Goal: Information Seeking & Learning: Learn about a topic

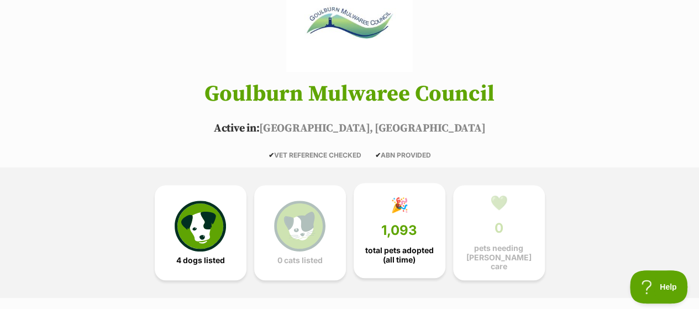
scroll to position [221, 0]
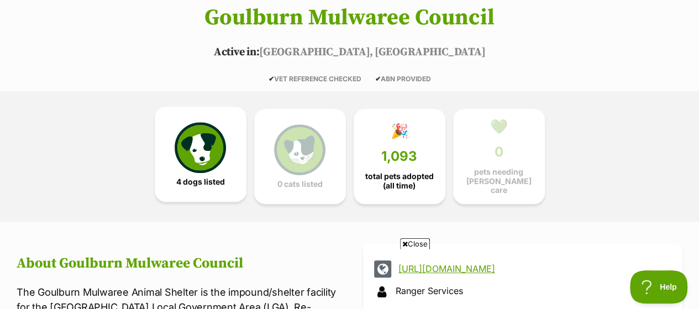
click at [224, 122] on img at bounding box center [200, 147] width 51 height 51
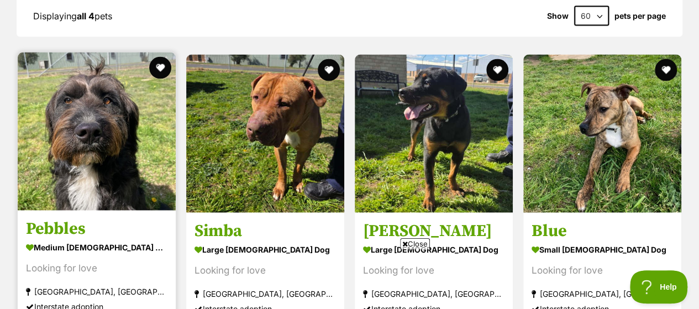
click at [132, 145] on img at bounding box center [97, 132] width 158 height 158
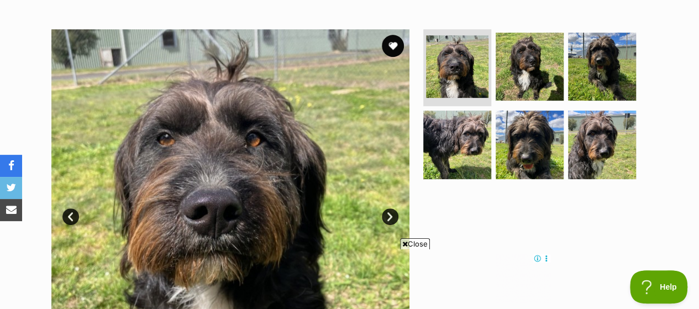
scroll to position [221, 0]
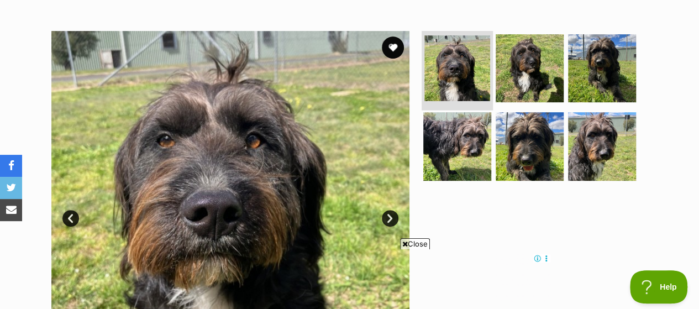
click at [484, 39] on img at bounding box center [458, 68] width 66 height 66
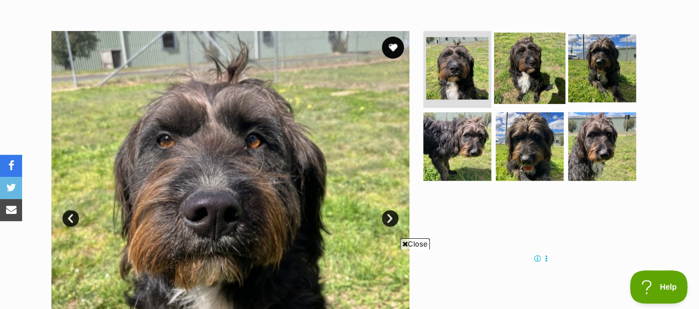
drag, startPoint x: 552, startPoint y: 31, endPoint x: 514, endPoint y: 84, distance: 65.0
click at [551, 32] on img at bounding box center [529, 67] width 71 height 71
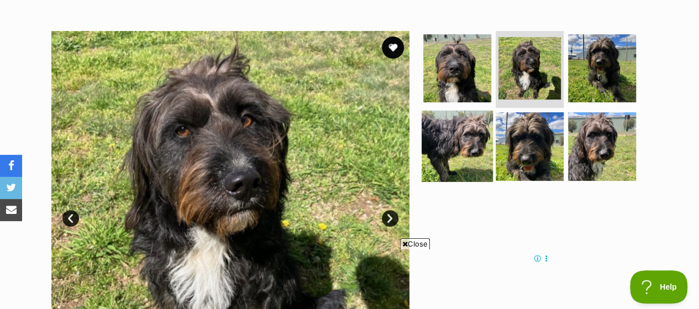
click at [465, 111] on img at bounding box center [457, 146] width 71 height 71
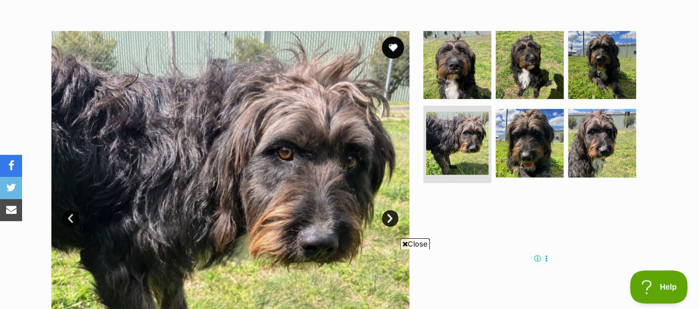
scroll to position [0, 0]
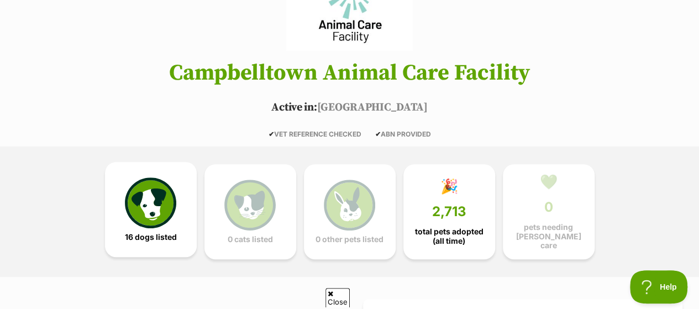
click at [155, 184] on img at bounding box center [150, 202] width 51 height 51
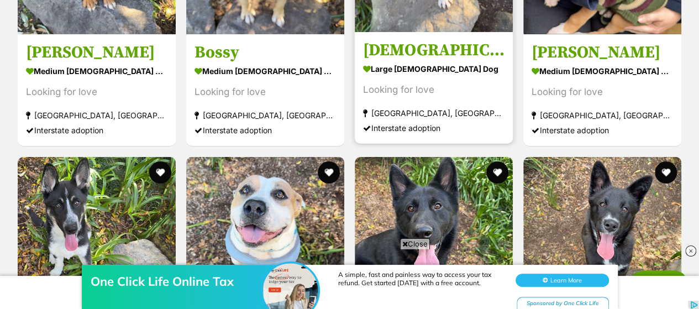
scroll to position [1829, 0]
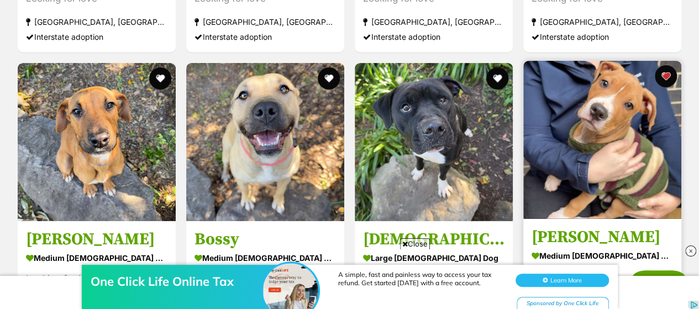
click at [581, 119] on img at bounding box center [603, 140] width 158 height 158
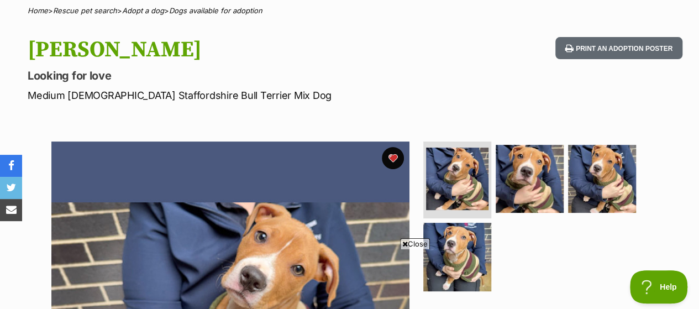
scroll to position [221, 0]
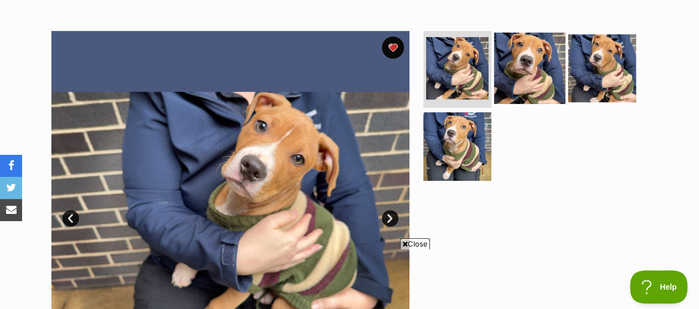
click at [547, 50] on img at bounding box center [529, 67] width 71 height 71
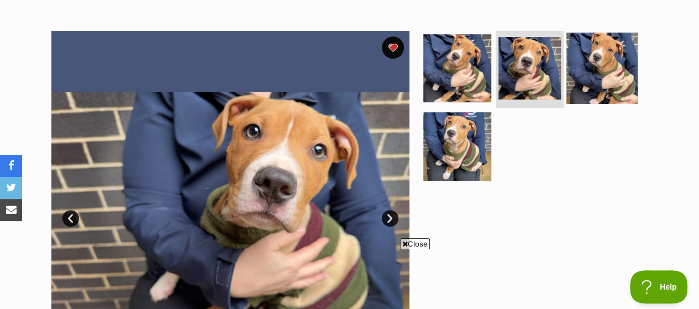
click at [589, 56] on img at bounding box center [602, 67] width 71 height 71
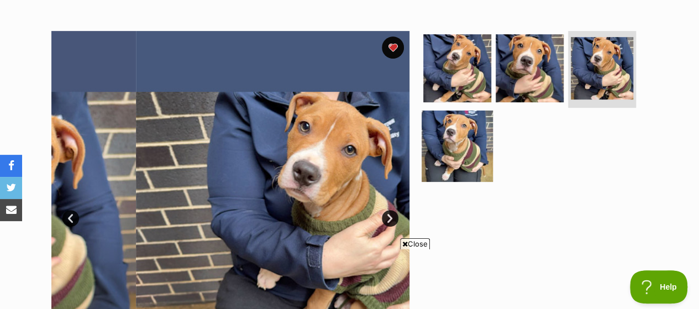
click at [457, 128] on img at bounding box center [457, 146] width 71 height 71
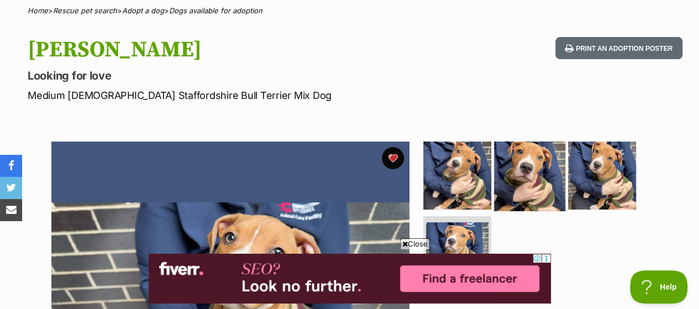
scroll to position [111, 0]
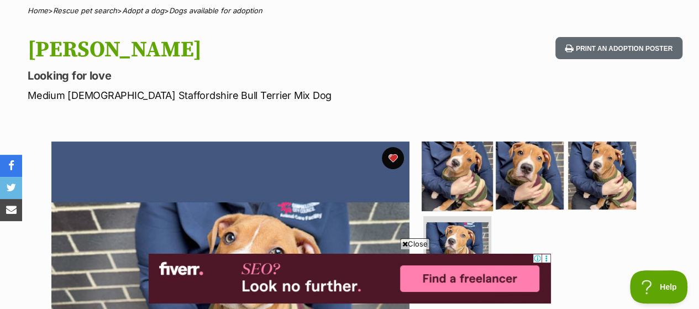
click at [469, 143] on img at bounding box center [457, 174] width 71 height 71
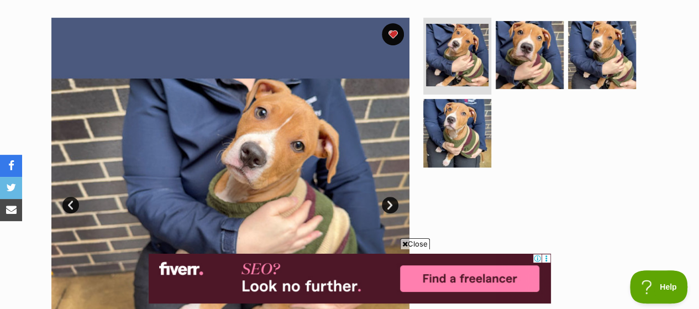
scroll to position [276, 0]
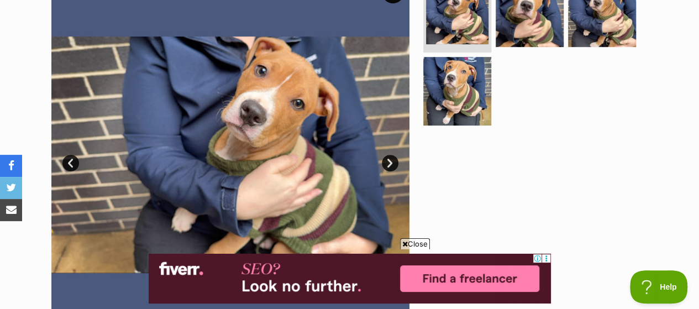
click at [388, 155] on link "Next" at bounding box center [390, 163] width 17 height 17
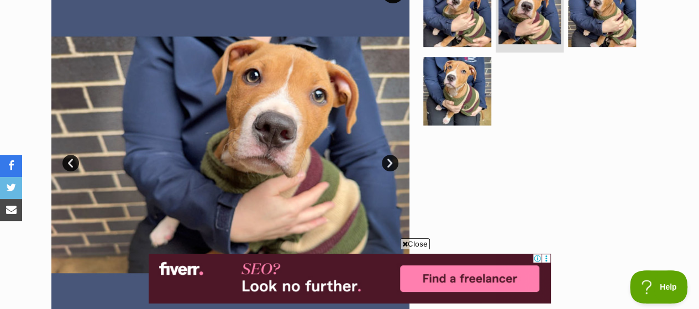
click at [384, 155] on link "Next" at bounding box center [390, 163] width 17 height 17
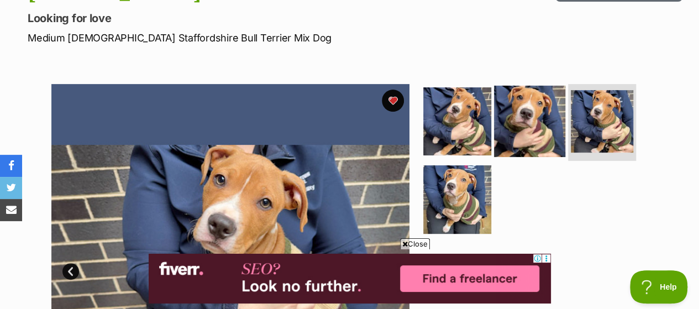
scroll to position [166, 0]
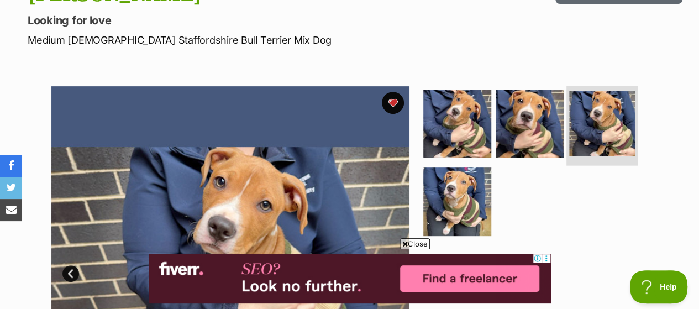
click at [597, 102] on img at bounding box center [602, 124] width 66 height 66
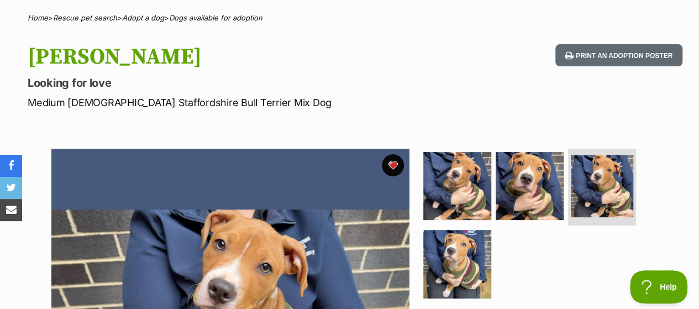
scroll to position [0, 0]
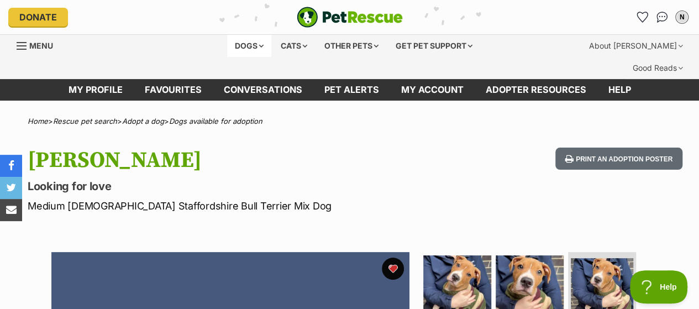
click at [249, 46] on div "Dogs" at bounding box center [249, 46] width 44 height 22
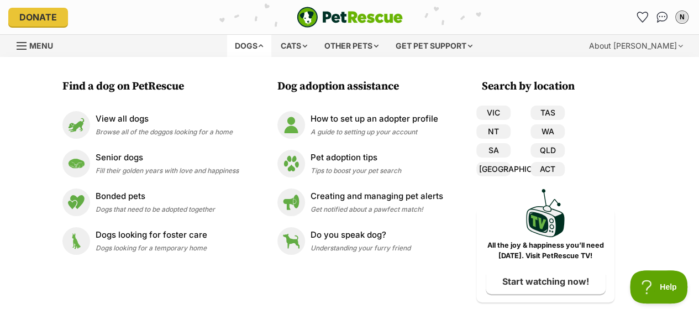
click at [268, 44] on div "Dogs" at bounding box center [249, 46] width 44 height 22
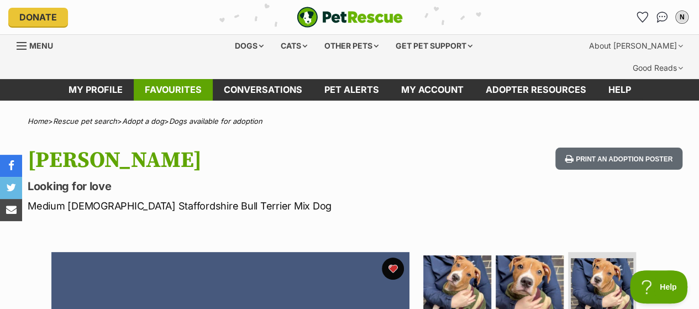
click at [170, 79] on link "Favourites" at bounding box center [173, 90] width 79 height 22
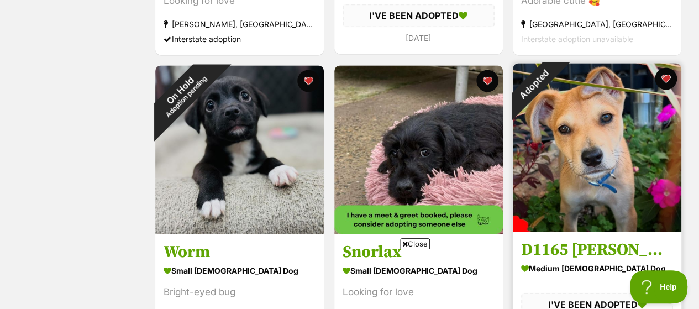
scroll to position [829, 0]
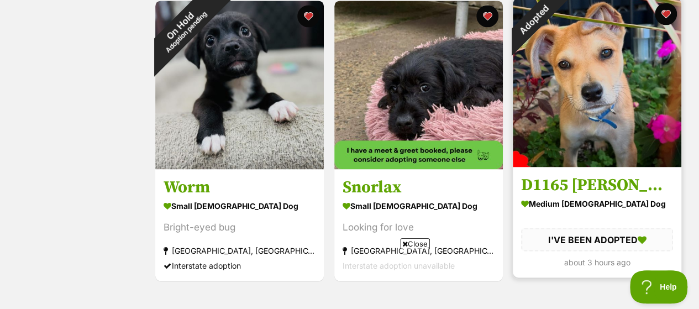
click at [593, 134] on img at bounding box center [597, 82] width 169 height 169
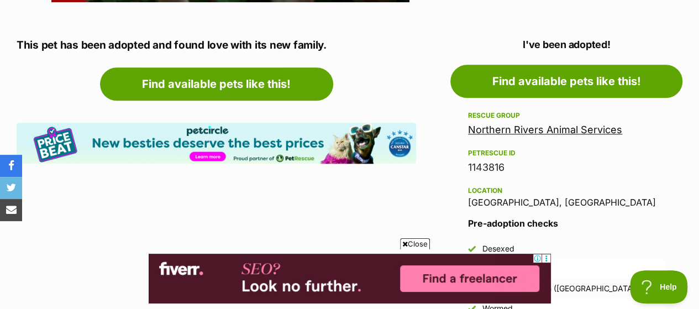
click at [529, 124] on link "Northern Rivers Animal Services" at bounding box center [545, 130] width 154 height 12
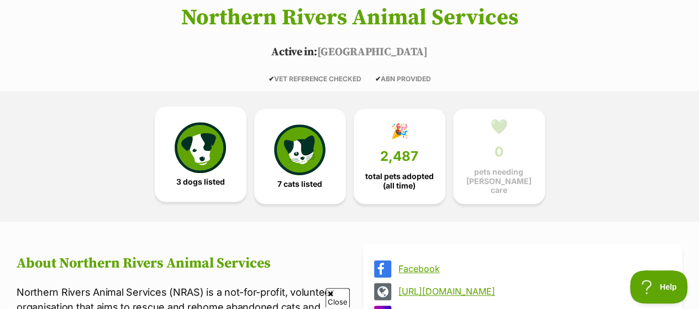
click at [230, 131] on link "3 dogs listed" at bounding box center [201, 154] width 92 height 95
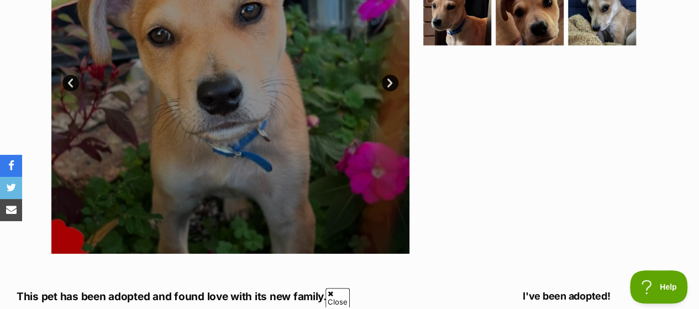
scroll to position [136, 0]
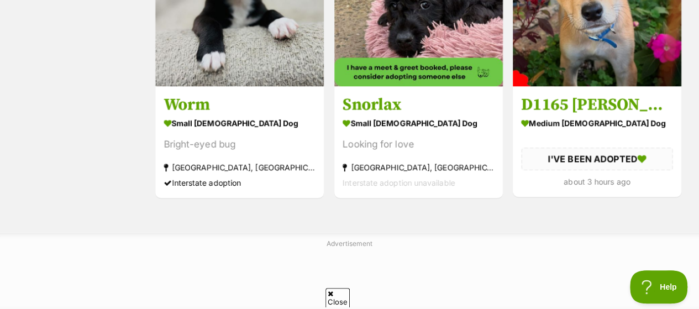
scroll to position [774, 0]
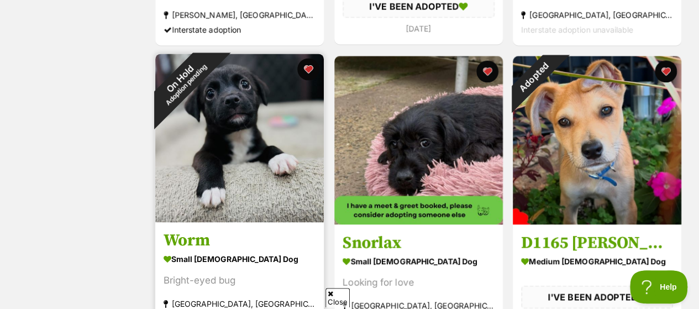
click at [279, 104] on img at bounding box center [239, 138] width 169 height 169
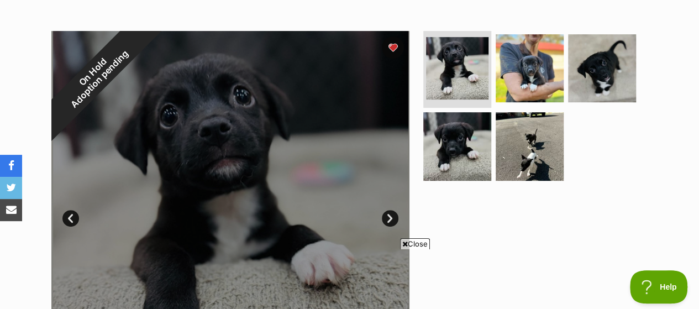
scroll to position [166, 0]
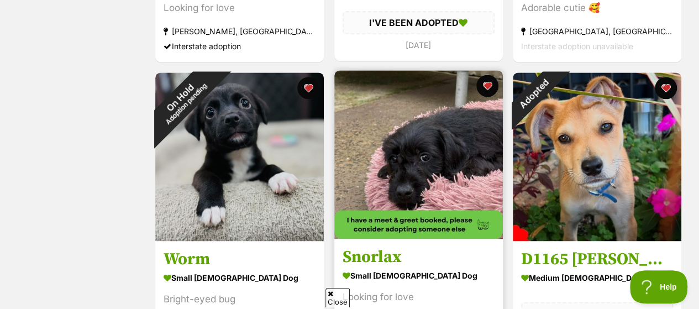
scroll to position [536, 0]
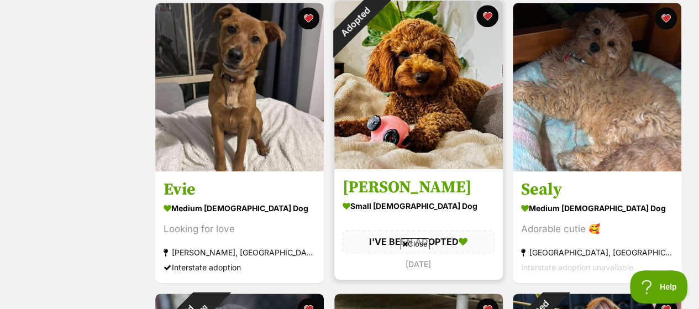
click at [409, 86] on img at bounding box center [418, 85] width 169 height 169
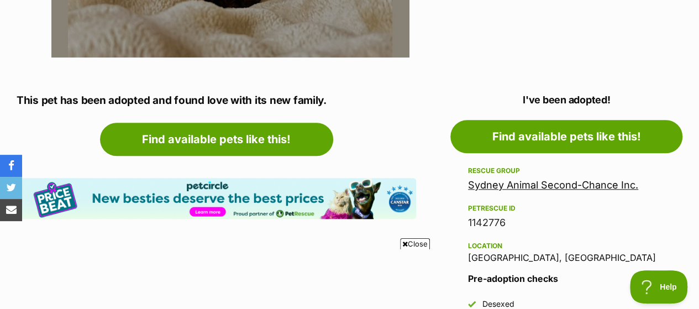
click at [597, 179] on link "Sydney Animal Second-Chance Inc." at bounding box center [553, 185] width 170 height 12
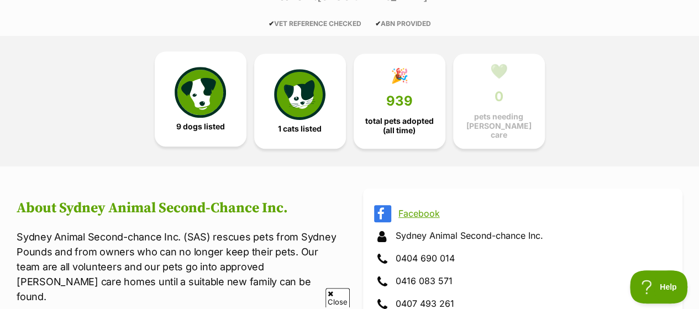
click at [227, 104] on link "9 dogs listed" at bounding box center [201, 98] width 92 height 95
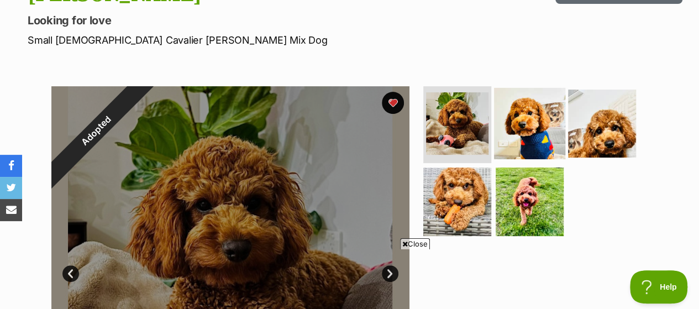
scroll to position [0, 9]
click at [519, 87] on img at bounding box center [529, 122] width 71 height 71
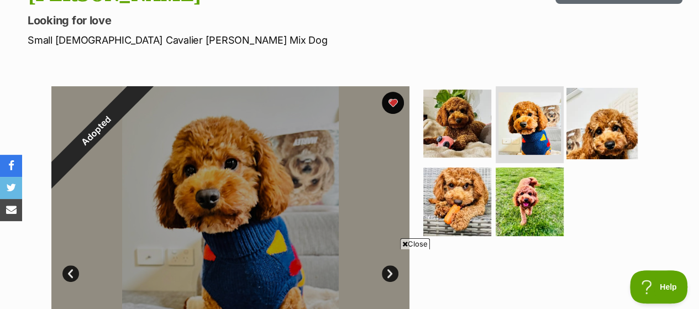
click at [600, 87] on img at bounding box center [602, 122] width 71 height 71
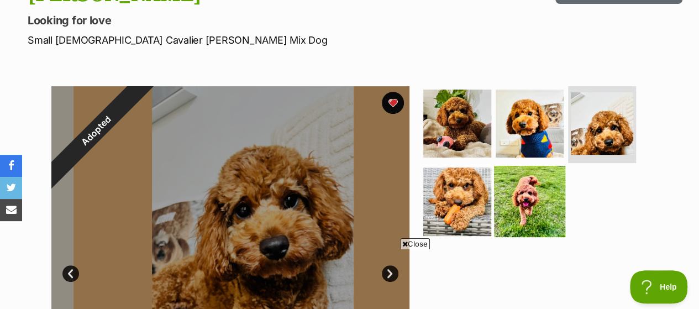
click at [546, 166] on img at bounding box center [529, 201] width 71 height 71
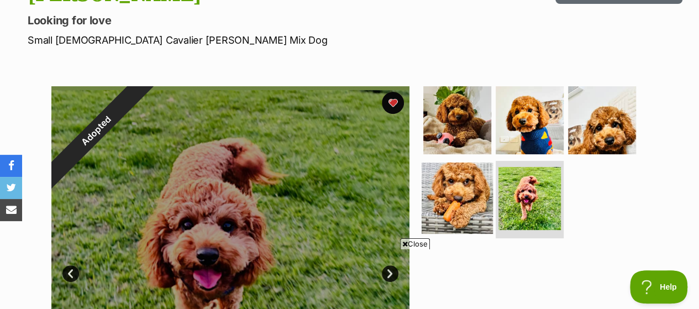
click at [468, 175] on img at bounding box center [457, 198] width 71 height 71
